Goal: Task Accomplishment & Management: Manage account settings

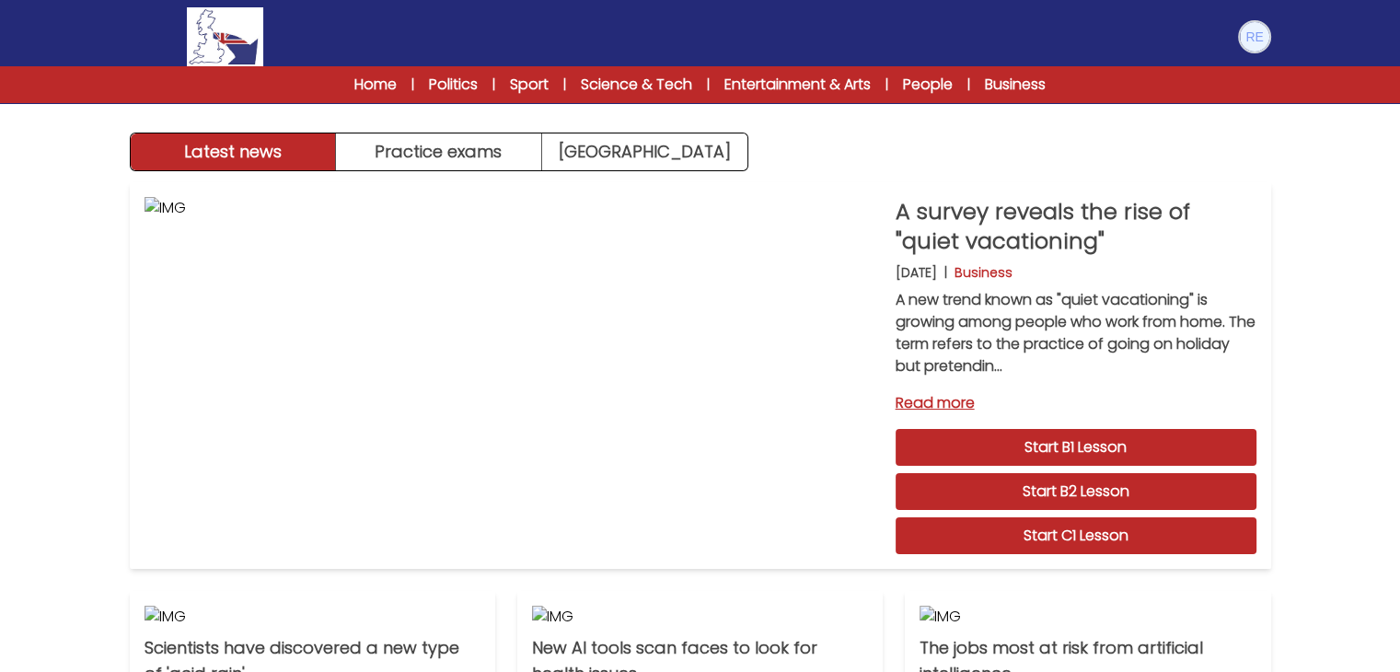
click at [1260, 48] on img at bounding box center [1254, 36] width 29 height 29
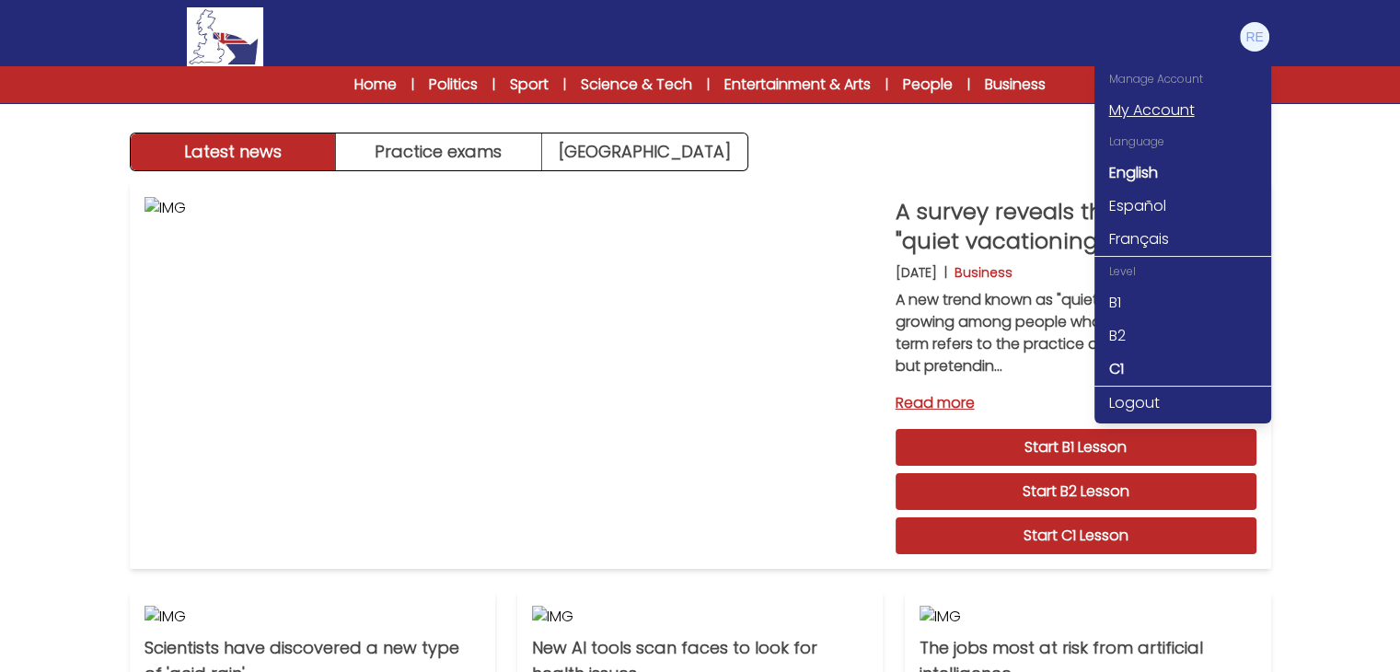
click at [1173, 111] on link "My Account" at bounding box center [1183, 110] width 177 height 33
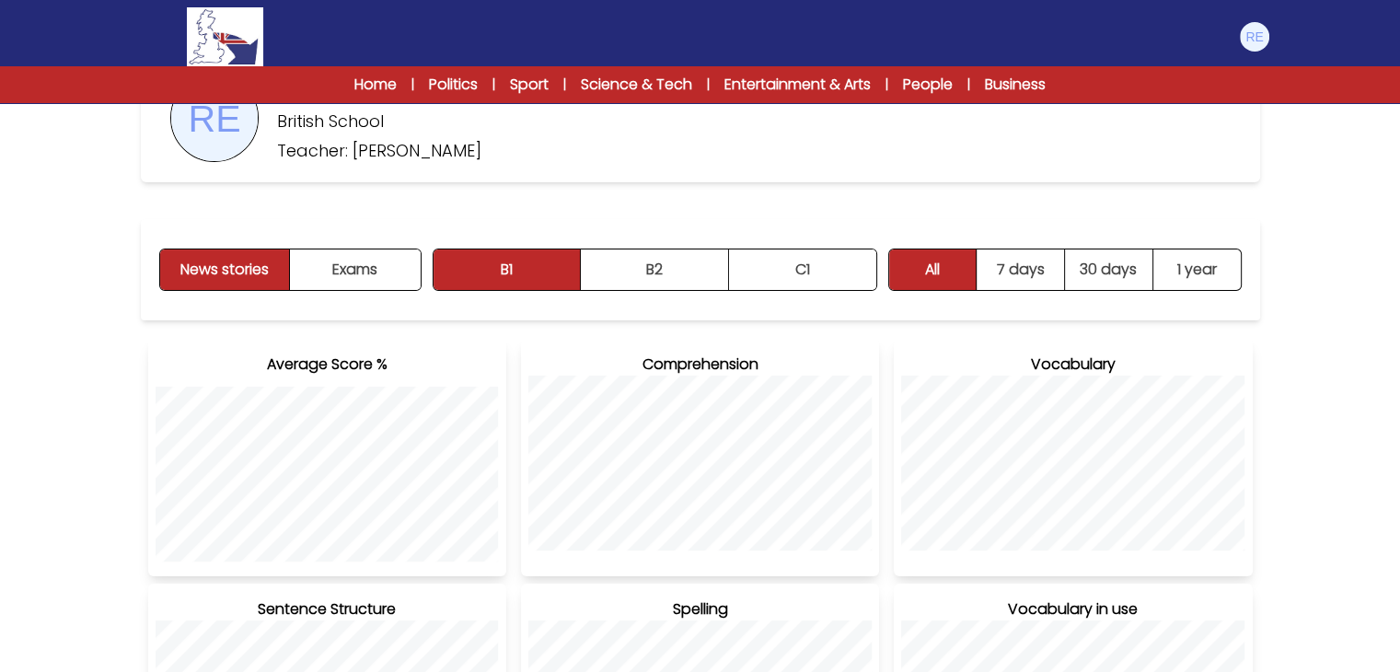
scroll to position [147, 0]
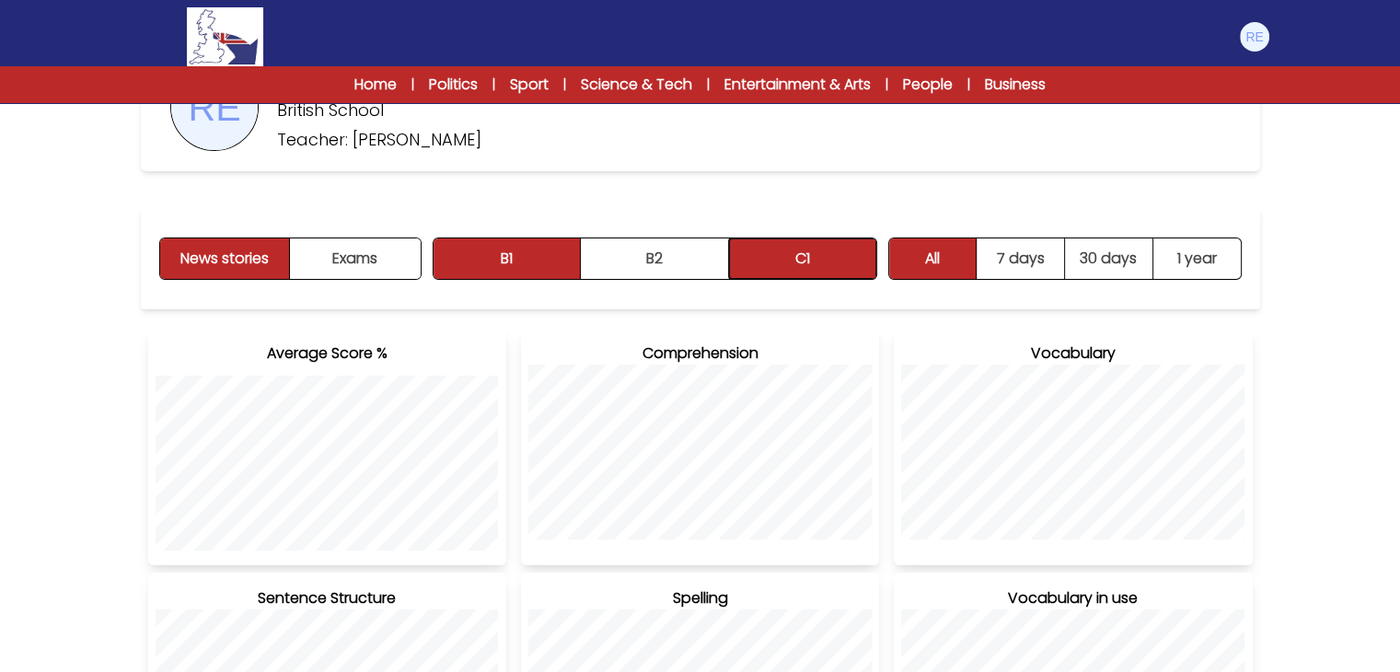
click at [821, 256] on button "C1" at bounding box center [802, 258] width 147 height 41
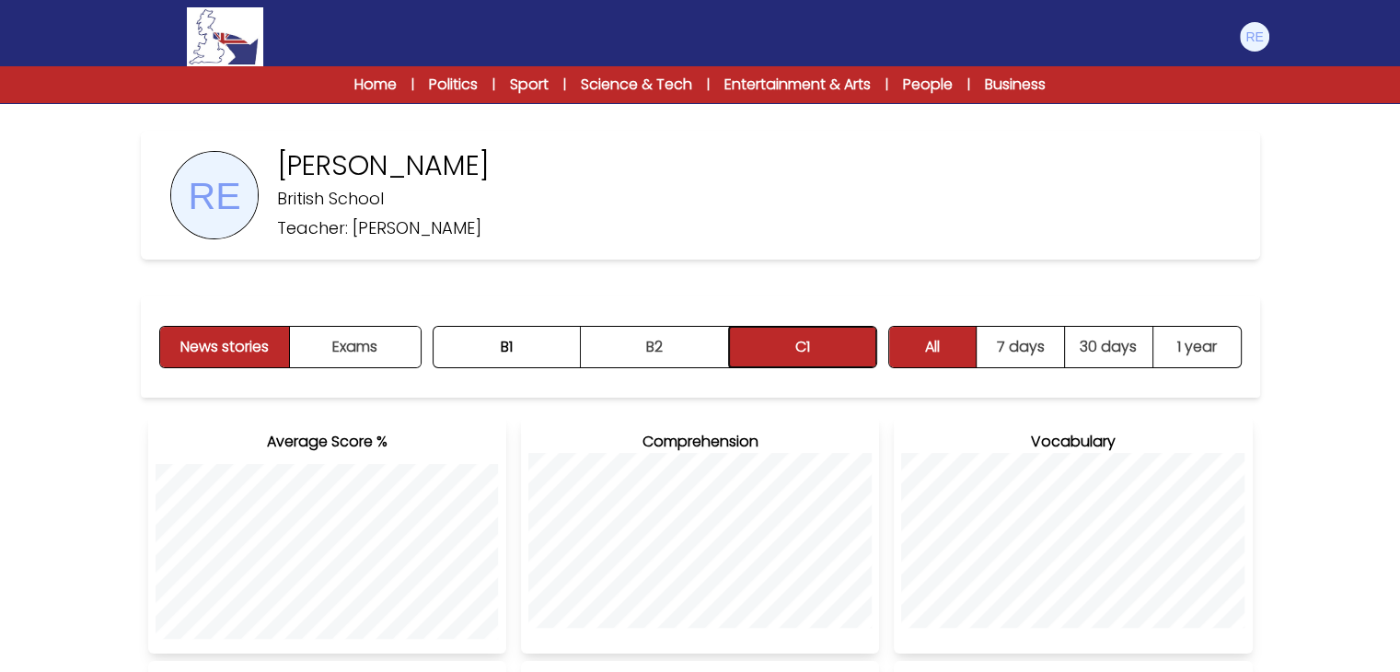
scroll to position [0, 0]
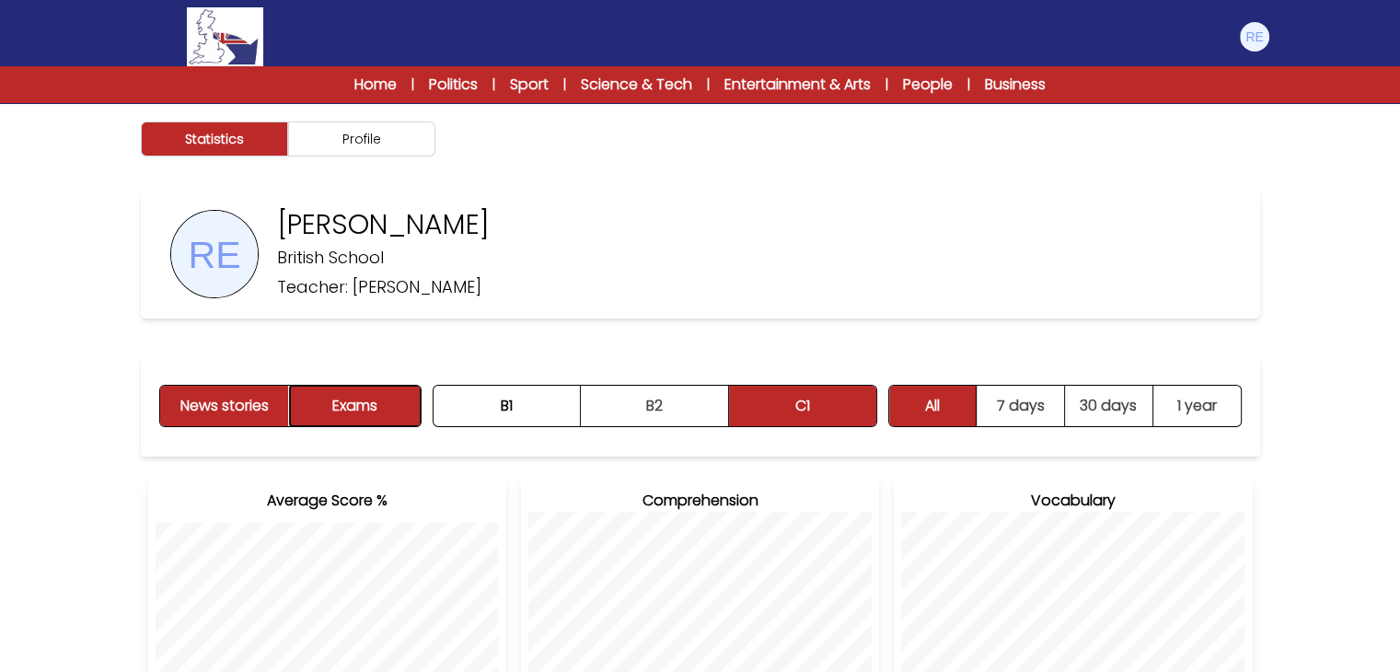
click at [407, 419] on button "Exams" at bounding box center [355, 406] width 130 height 41
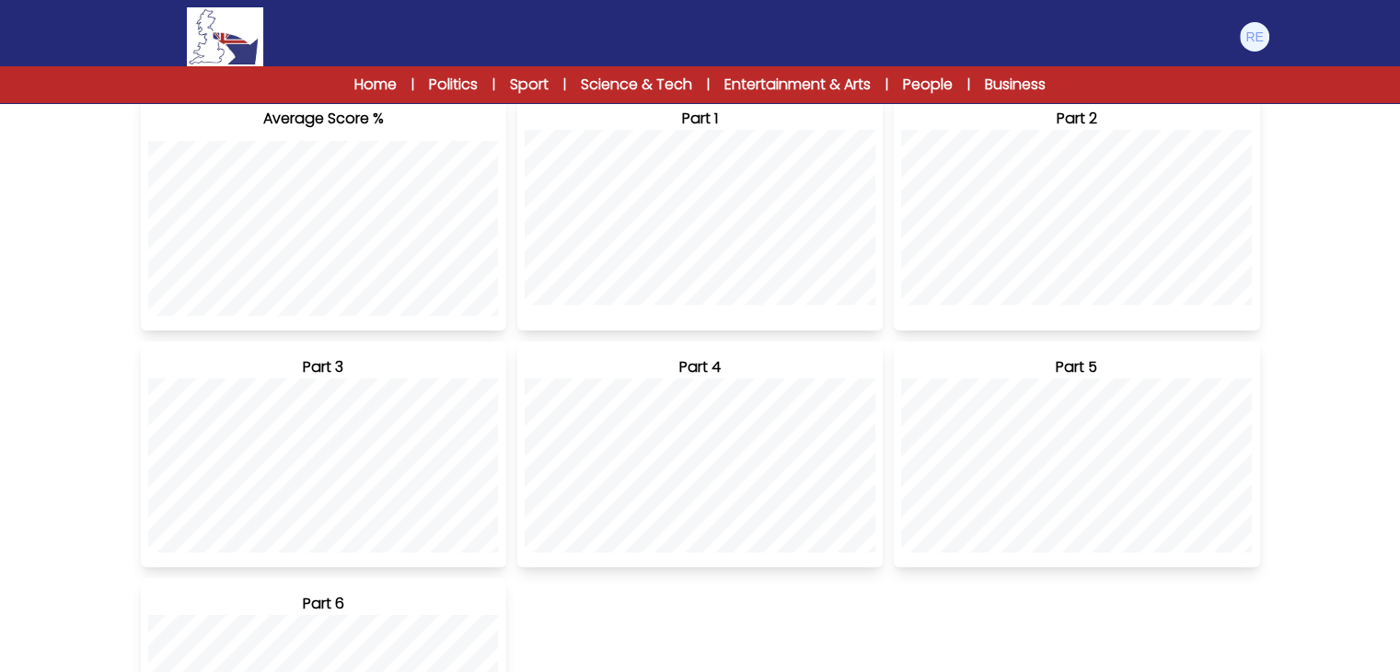
scroll to position [394, 0]
